Goal: Transaction & Acquisition: Purchase product/service

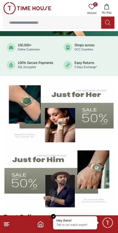
scroll to position [38, 0]
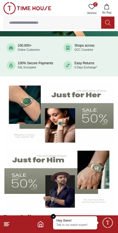
click at [78, 121] on img at bounding box center [58, 112] width 109 height 61
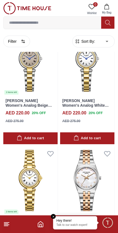
scroll to position [1234, 0]
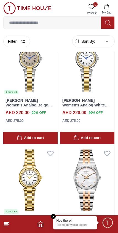
click at [109, 42] on body "100% Genuine products with International Warranty Shop From [GEOGRAPHIC_DATA] |…" at bounding box center [59, 0] width 118 height 2469
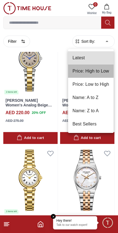
click at [94, 72] on li "Price: High to Low" at bounding box center [91, 71] width 46 height 13
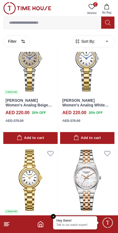
type input "*"
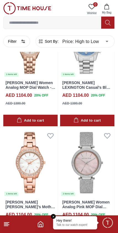
scroll to position [894, 0]
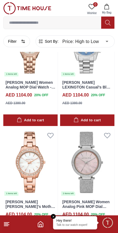
click at [49, 218] on footer at bounding box center [59, 225] width 118 height 18
click at [54, 215] on em "Close tooltip" at bounding box center [53, 216] width 5 height 5
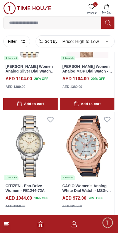
scroll to position [1149, 0]
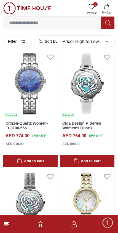
click at [46, 26] on input at bounding box center [53, 22] width 98 height 11
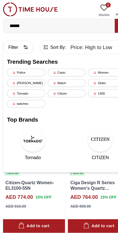
type input "*******"
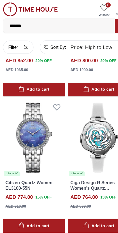
type input "******"
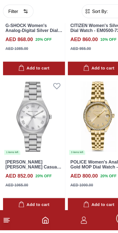
scroll to position [1521, 0]
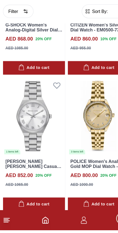
click at [40, 221] on icon "Home" at bounding box center [40, 224] width 7 height 7
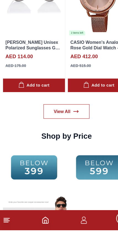
scroll to position [739, 0]
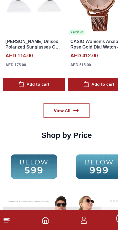
click at [59, 122] on link "View All" at bounding box center [59, 128] width 41 height 13
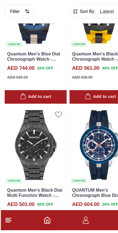
scroll to position [180, 0]
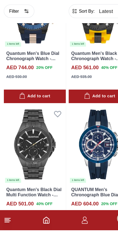
click at [7, 221] on icon at bounding box center [6, 224] width 7 height 7
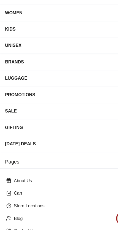
click at [50, 124] on div "SALE" at bounding box center [58, 129] width 109 height 10
type input "******"
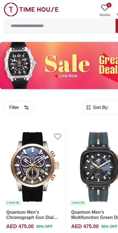
click at [18, 93] on button "Filter" at bounding box center [16, 94] width 27 height 12
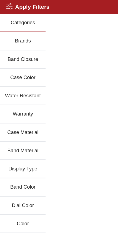
click at [72, 62] on div "Categories Brands Band Closure Case Color Water Resistant Warranty Case Materia…" at bounding box center [59, 132] width 118 height 240
